Goal: Task Accomplishment & Management: Complete application form

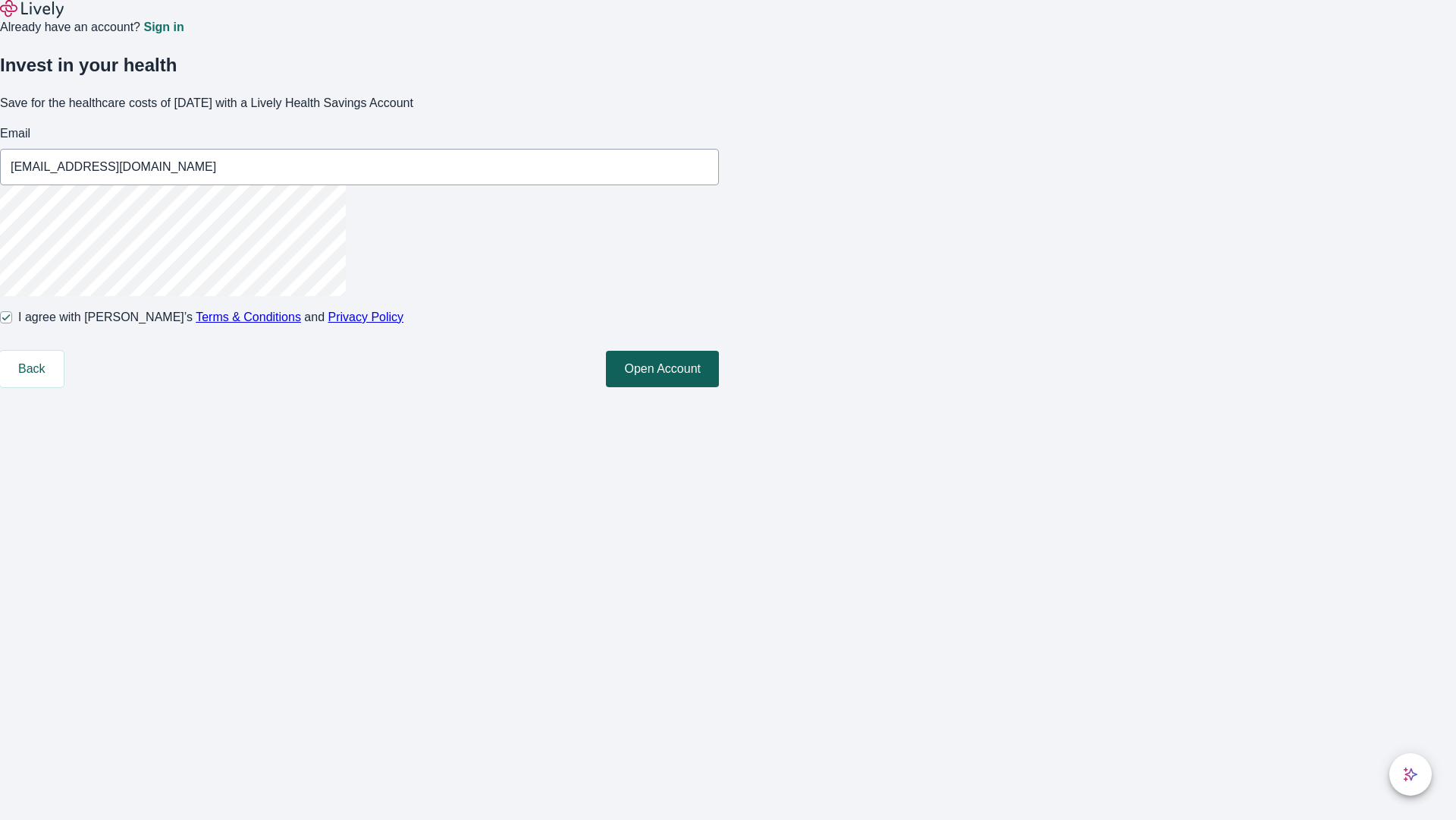
click at [719, 387] on button "Open Account" at bounding box center [662, 368] width 113 height 37
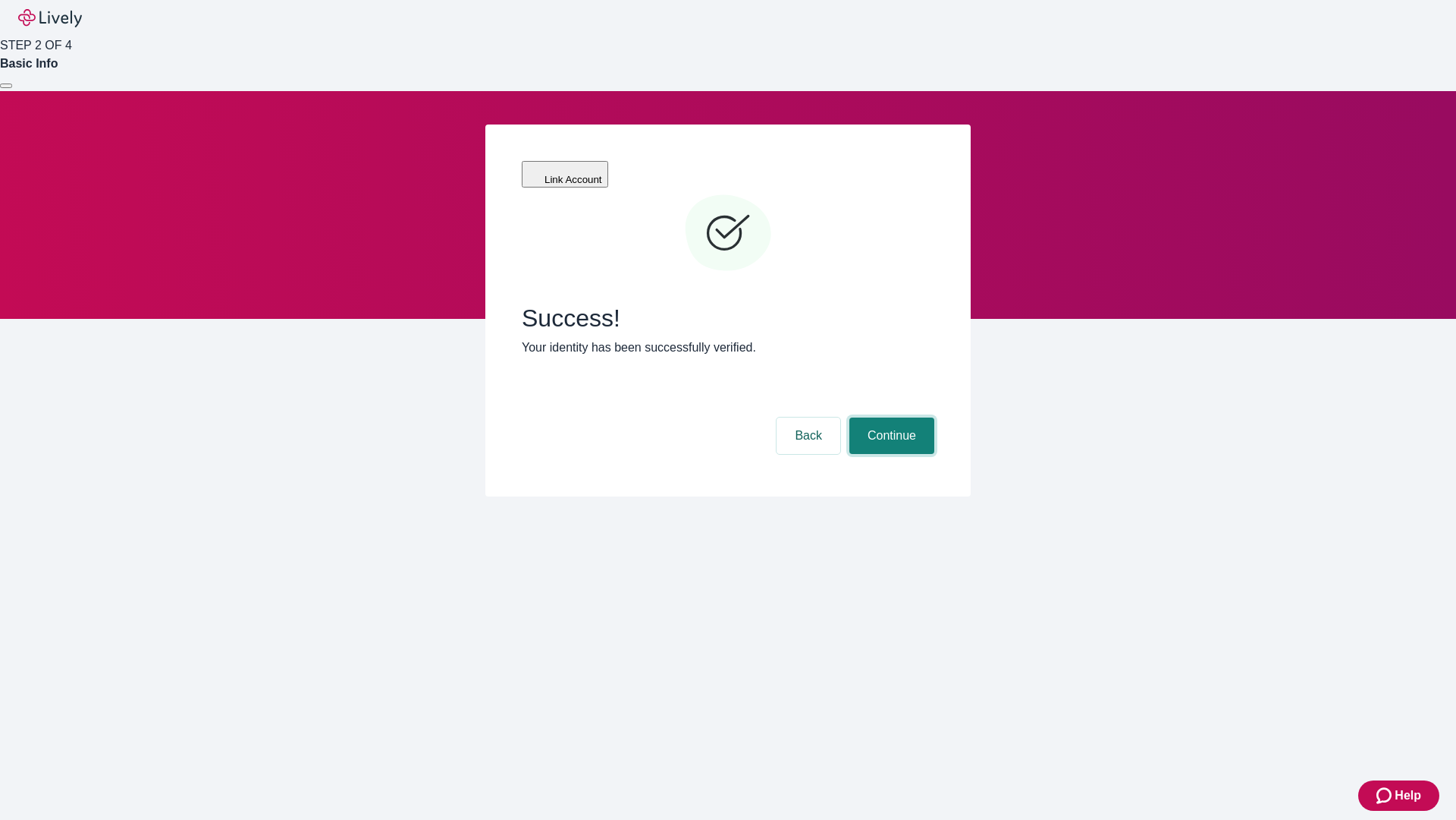
click at [890, 418] on button "Continue" at bounding box center [891, 436] width 85 height 37
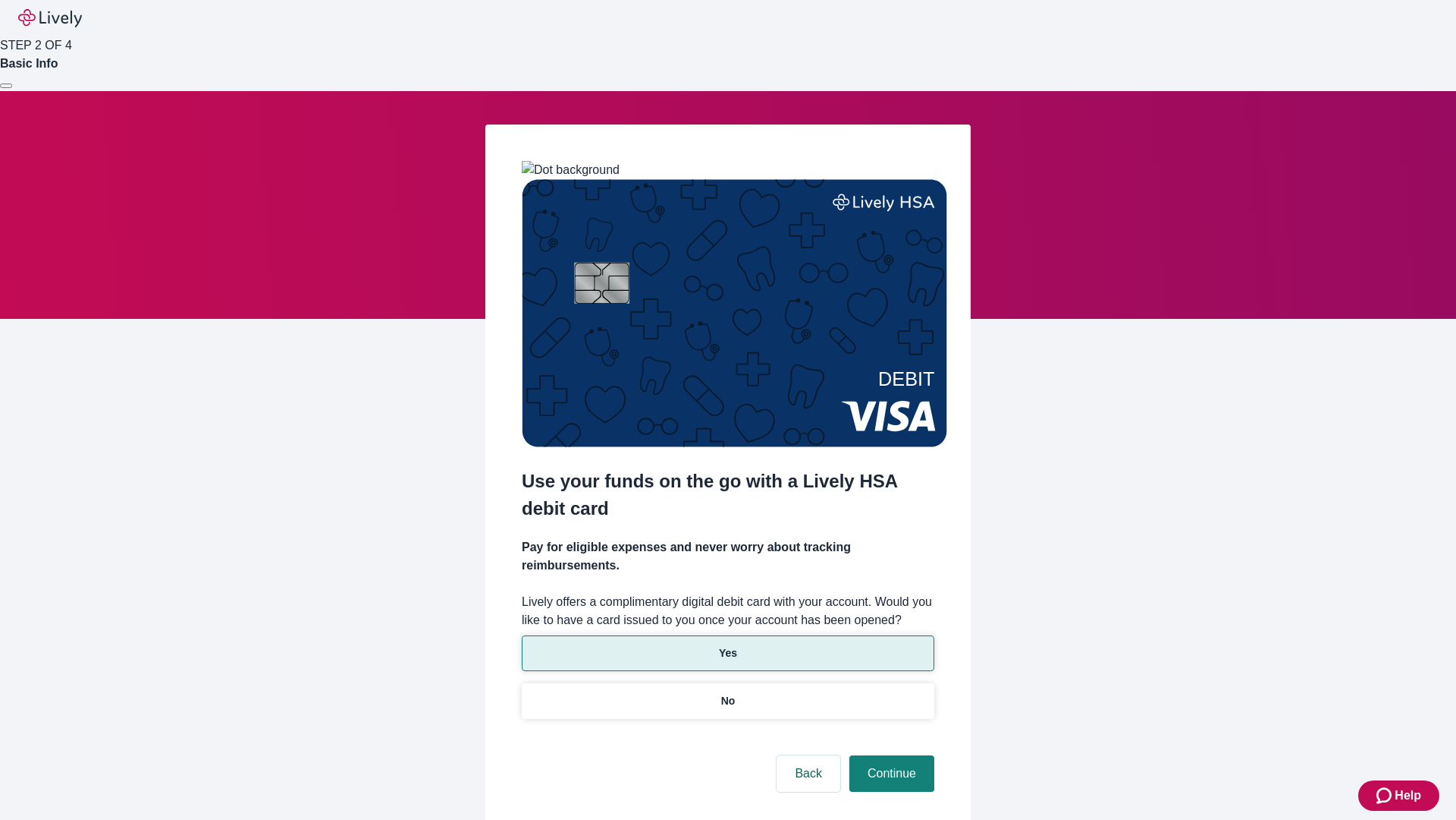
click at [727, 645] on p "Yes" at bounding box center [728, 653] width 18 height 16
click at [890, 755] on button "Continue" at bounding box center [891, 773] width 85 height 37
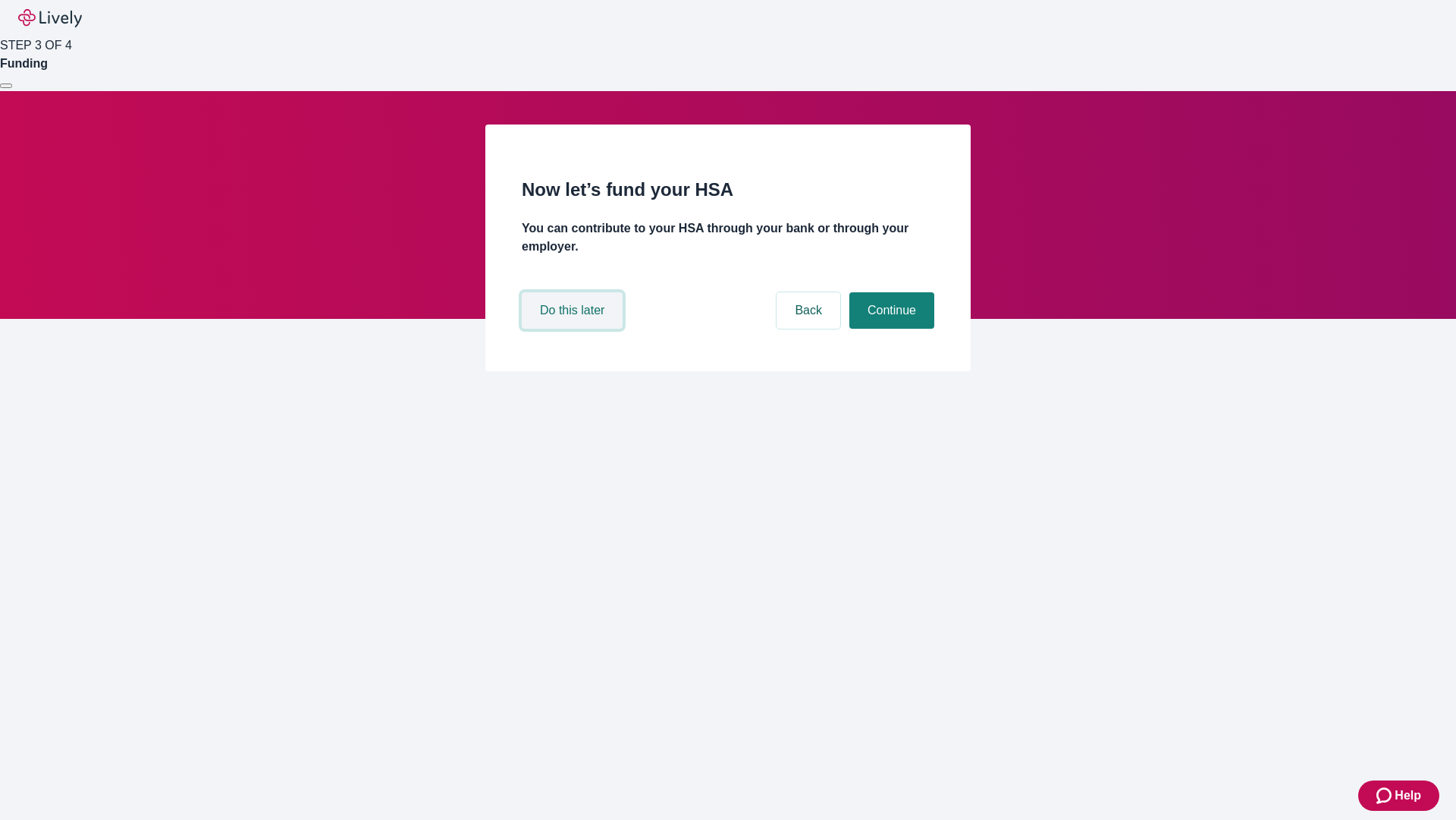
click at [575, 329] on button "Do this later" at bounding box center [572, 310] width 101 height 37
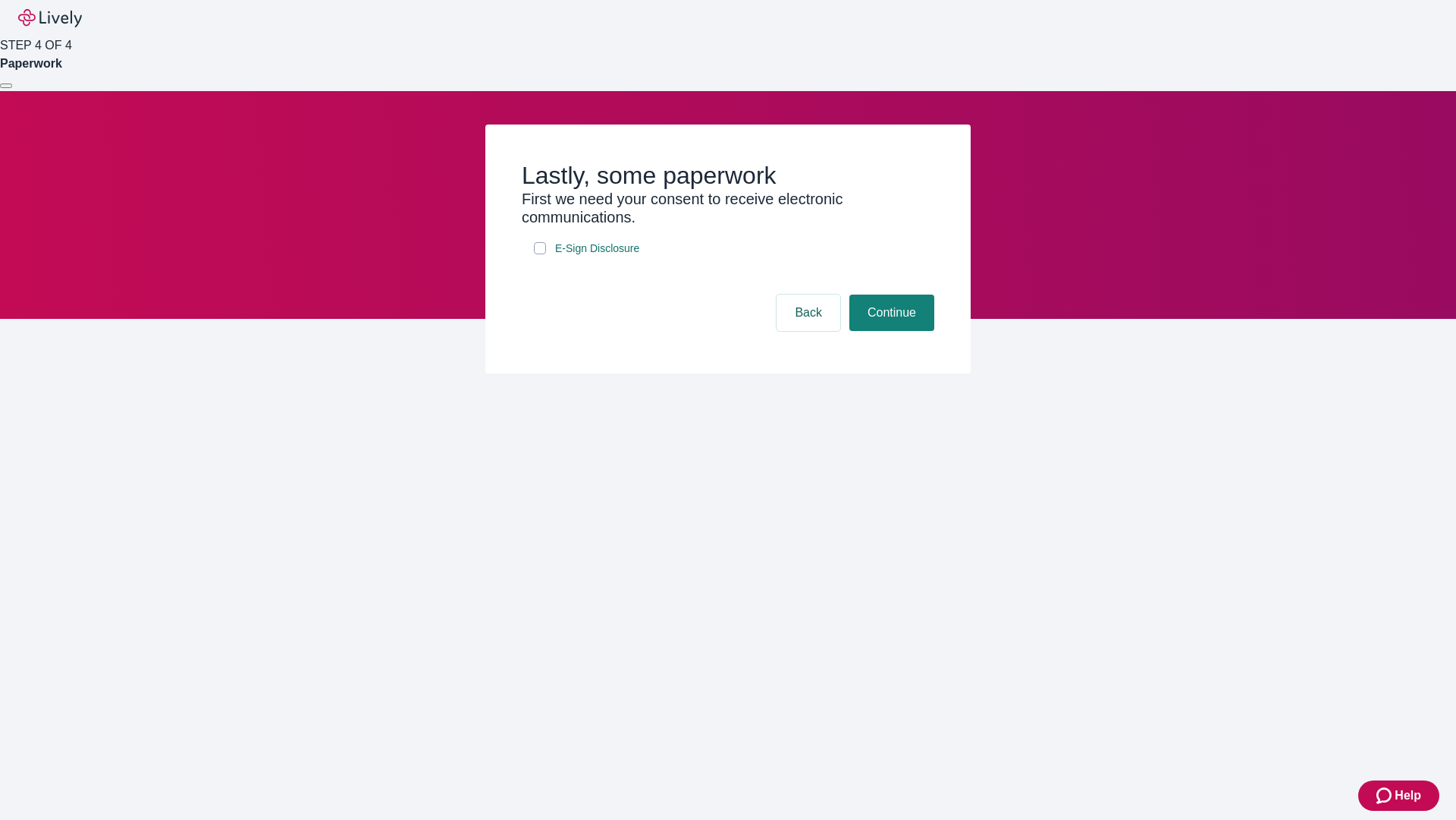
click at [540, 254] on input "E-Sign Disclosure" at bounding box center [540, 249] width 13 height 13
checkbox input "true"
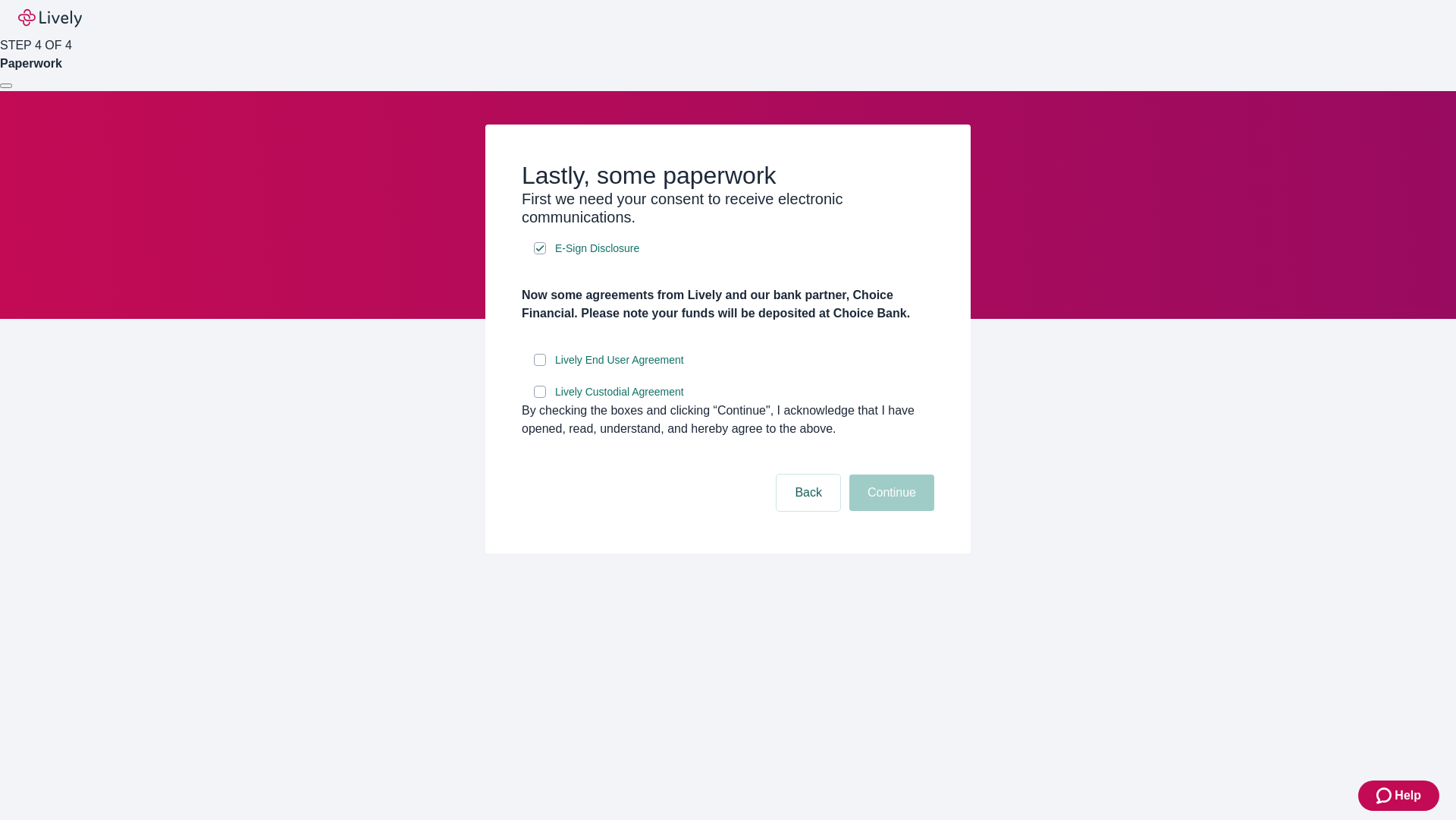
click at [540, 366] on input "Lively End User Agreement" at bounding box center [540, 360] width 13 height 13
checkbox input "true"
click at [540, 398] on input "Lively Custodial Agreement" at bounding box center [540, 392] width 13 height 13
checkbox input "true"
click at [890, 511] on button "Continue" at bounding box center [891, 492] width 85 height 37
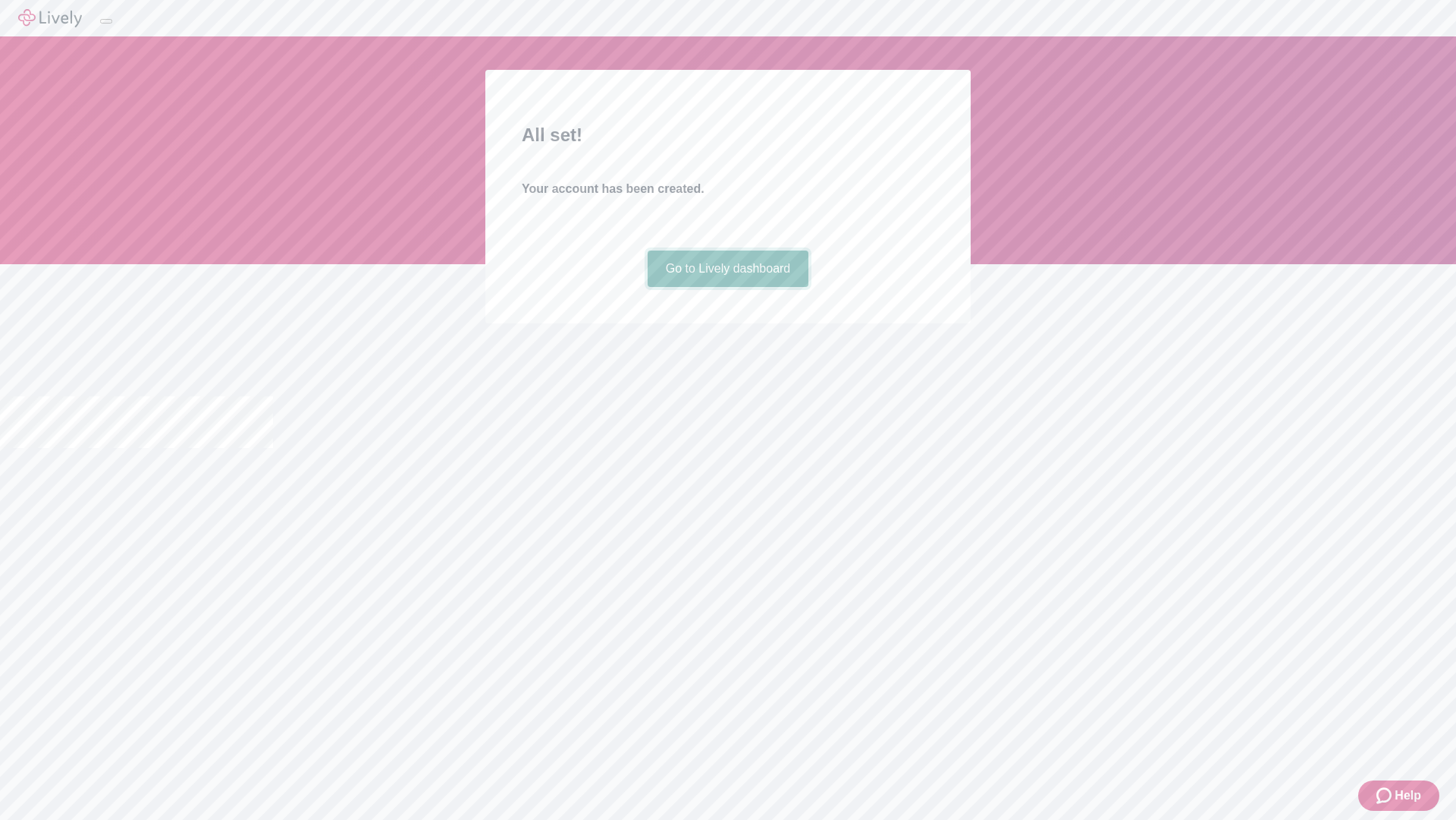
click at [727, 287] on link "Go to Lively dashboard" at bounding box center [729, 269] width 162 height 37
